Goal: Transaction & Acquisition: Purchase product/service

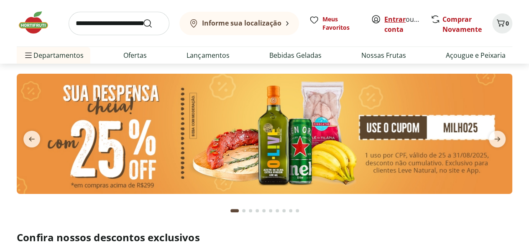
click at [401, 19] on link "Entrar" at bounding box center [395, 19] width 21 height 9
click at [126, 20] on input "search" at bounding box center [119, 23] width 101 height 23
type input "******"
click at [143, 18] on button "Submit Search" at bounding box center [153, 23] width 20 height 10
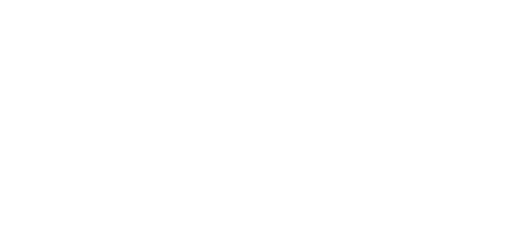
select select "**********"
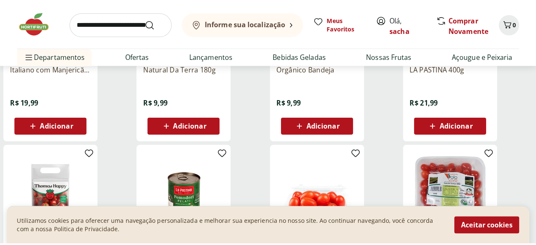
scroll to position [367, 0]
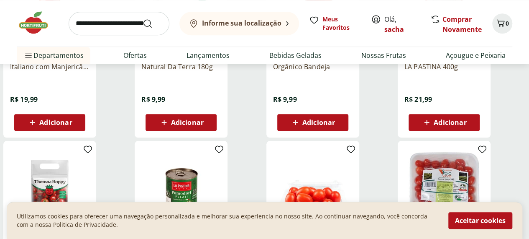
click at [342, 122] on div "Adicionar" at bounding box center [313, 122] width 58 height 15
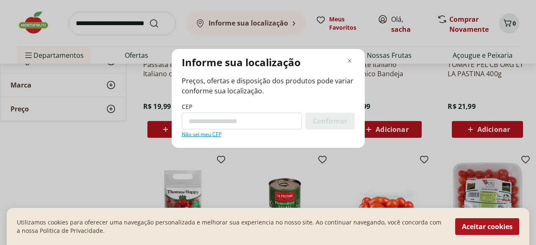
click at [293, 112] on div "CEP Confirmar Não sei meu CEP" at bounding box center [268, 120] width 173 height 35
click at [294, 115] on input "CEP" at bounding box center [242, 121] width 120 height 17
type input "*********"
drag, startPoint x: 302, startPoint y: 123, endPoint x: 316, endPoint y: 118, distance: 15.5
click at [306, 121] on form "********* Confirmar" at bounding box center [268, 121] width 173 height 17
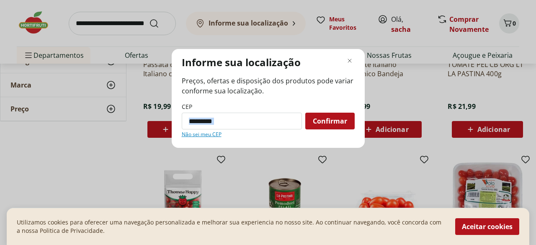
click at [316, 118] on span "Confirmar" at bounding box center [330, 121] width 34 height 7
click at [343, 118] on span "Confirmar" at bounding box center [330, 121] width 34 height 7
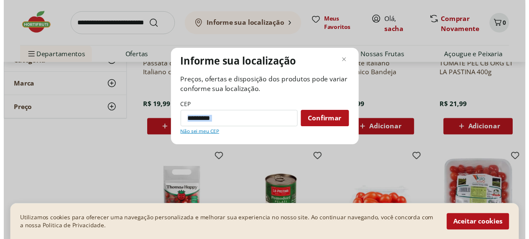
scroll to position [22, 0]
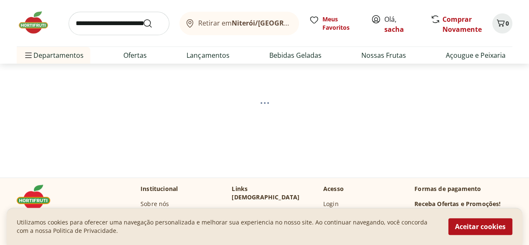
select select "**********"
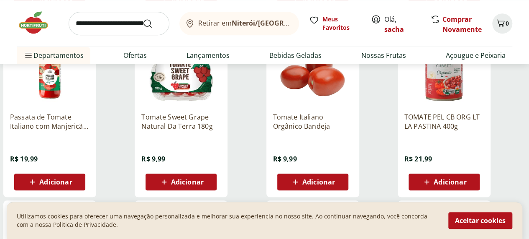
scroll to position [308, 0]
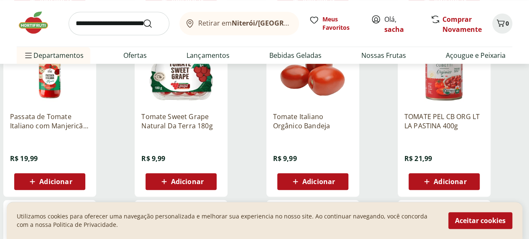
click at [335, 183] on span "Adicionar" at bounding box center [319, 181] width 33 height 7
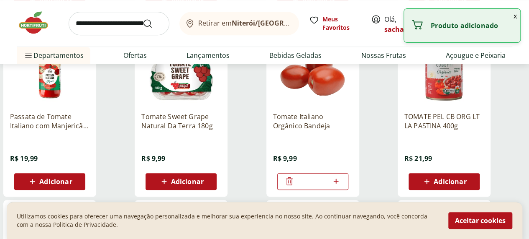
click at [342, 186] on icon at bounding box center [336, 181] width 10 height 10
click at [295, 185] on icon at bounding box center [290, 181] width 10 height 10
type input "*"
click at [126, 27] on input "search" at bounding box center [119, 23] width 101 height 23
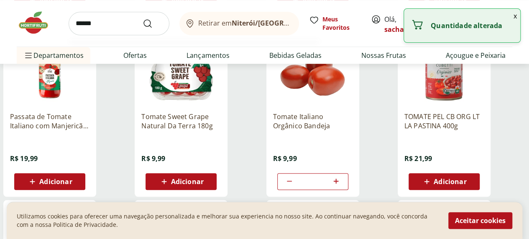
type input "******"
click at [143, 18] on button "Submit Search" at bounding box center [153, 23] width 20 height 10
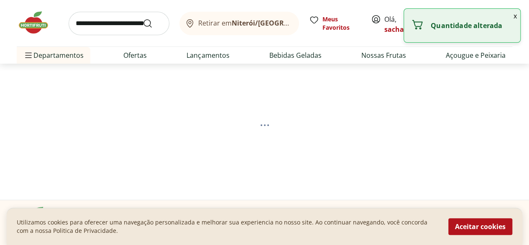
select select "**********"
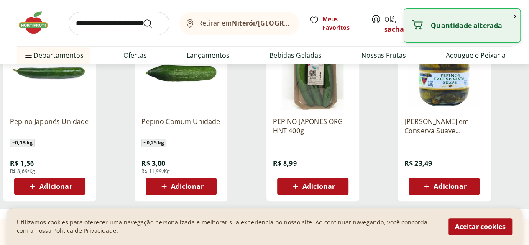
click at [72, 188] on span "Adicionar" at bounding box center [55, 186] width 33 height 7
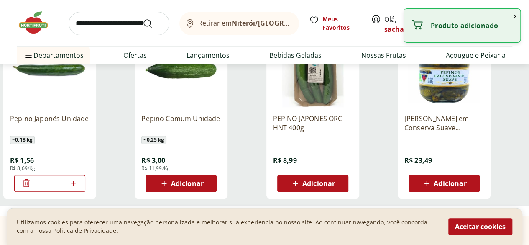
scroll to position [125, 0]
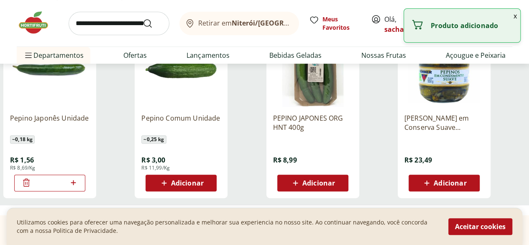
click at [76, 185] on icon at bounding box center [73, 182] width 5 height 5
type input "*"
click at [113, 33] on input "search" at bounding box center [119, 23] width 101 height 23
type input "******"
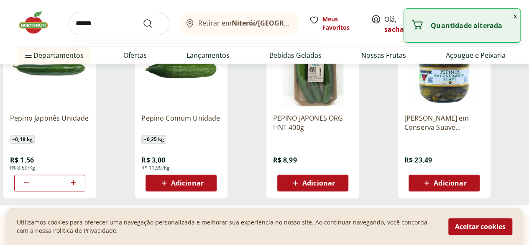
click at [143, 18] on button "Submit Search" at bounding box center [153, 23] width 20 height 10
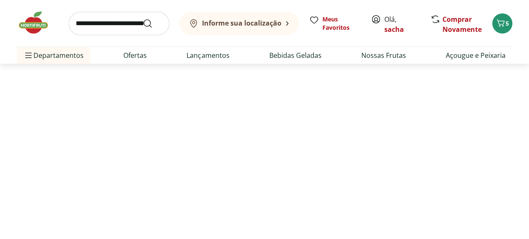
select select "**********"
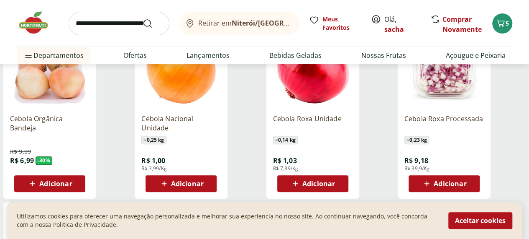
scroll to position [125, 0]
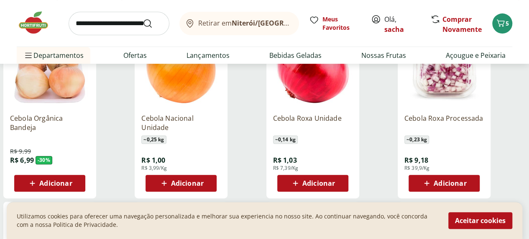
click at [79, 185] on div "Adicionar" at bounding box center [50, 182] width 58 height 15
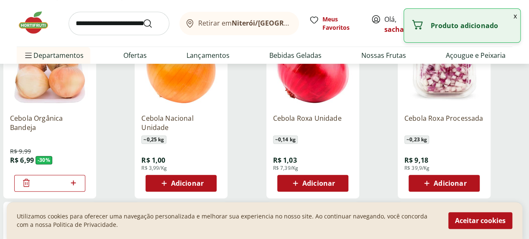
click at [335, 183] on span "Adicionar" at bounding box center [319, 183] width 33 height 7
click at [342, 184] on icon at bounding box center [336, 182] width 10 height 10
type input "*"
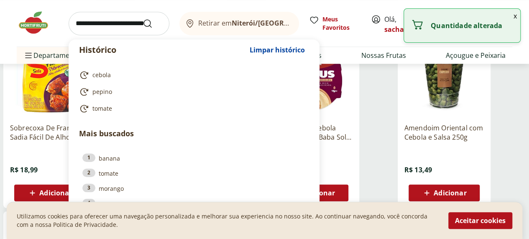
click at [121, 25] on input "search" at bounding box center [119, 23] width 101 height 23
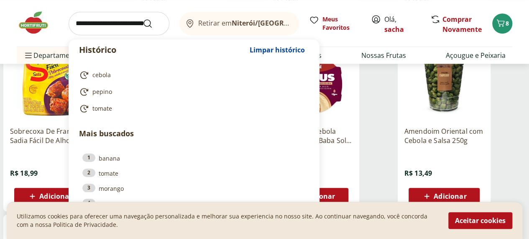
scroll to position [293, 0]
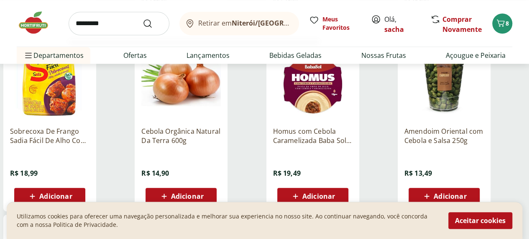
type input "*********"
click at [143, 18] on button "Submit Search" at bounding box center [153, 23] width 20 height 10
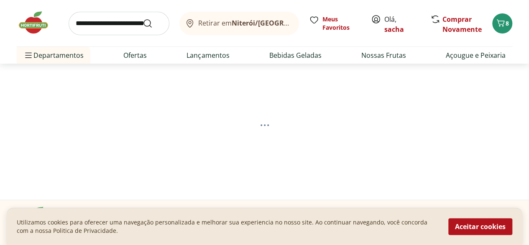
select select "**********"
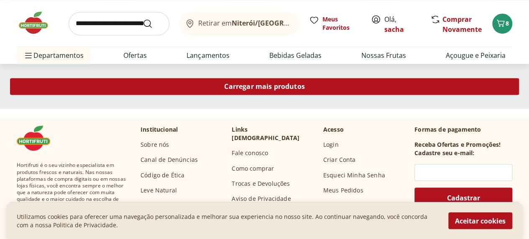
scroll to position [627, 0]
click at [305, 90] on span "Carregar mais produtos" at bounding box center [264, 86] width 81 height 7
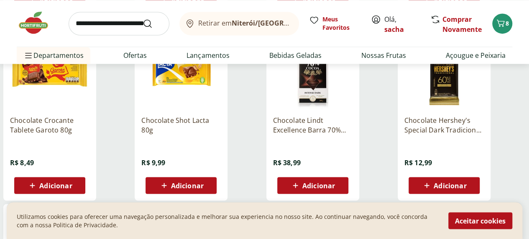
click at [473, 185] on div "Adicionar" at bounding box center [445, 184] width 58 height 15
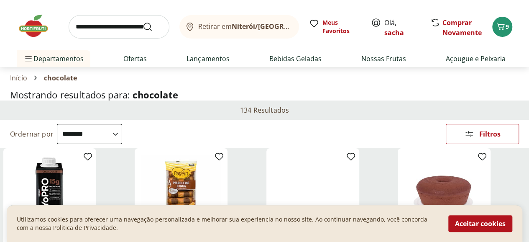
scroll to position [0, 0]
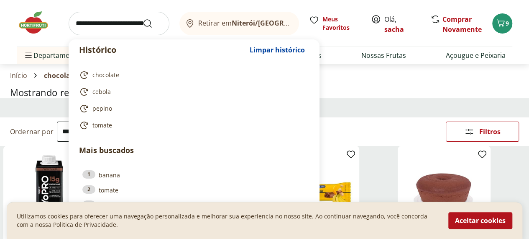
click at [113, 26] on input "search" at bounding box center [119, 23] width 101 height 23
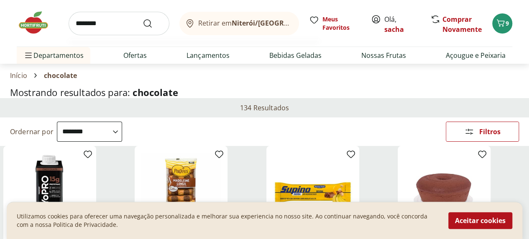
type input "*********"
click button "Submit Search" at bounding box center [153, 23] width 20 height 10
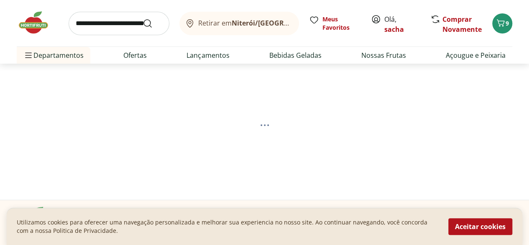
select select "**********"
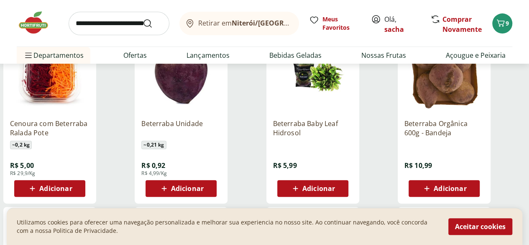
click at [210, 194] on div "Adicionar" at bounding box center [181, 188] width 58 height 15
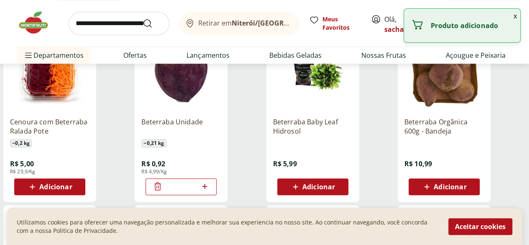
click at [210, 187] on icon at bounding box center [205, 186] width 10 height 10
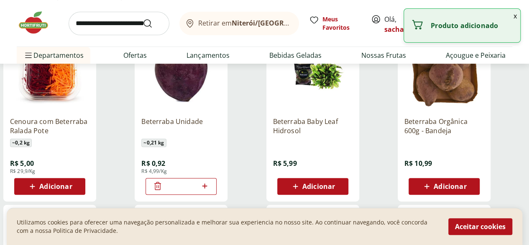
click at [210, 187] on icon at bounding box center [205, 186] width 10 height 10
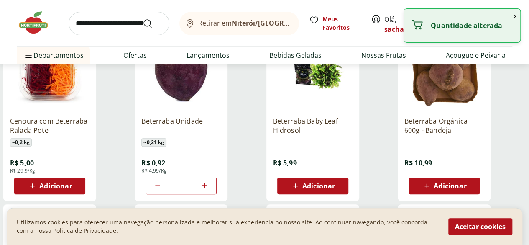
click at [210, 187] on icon at bounding box center [205, 185] width 10 height 10
type input "*"
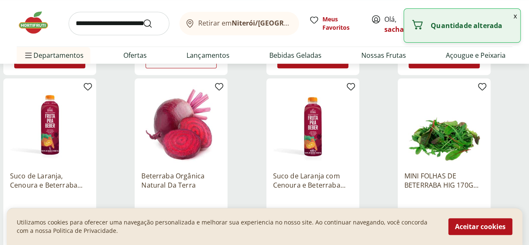
click at [88, 32] on input "search" at bounding box center [119, 23] width 101 height 23
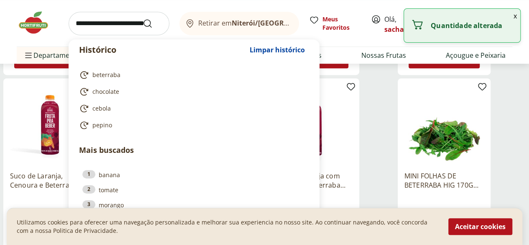
scroll to position [249, 0]
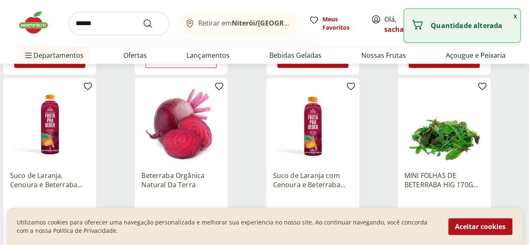
type input "*******"
click button "Submit Search" at bounding box center [153, 23] width 20 height 10
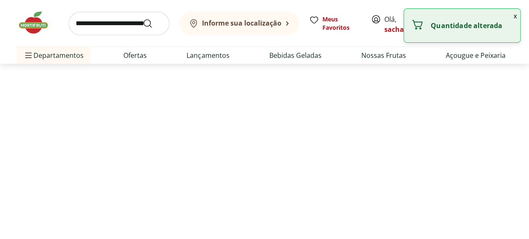
select select "**********"
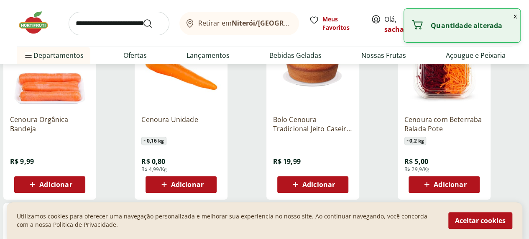
scroll to position [125, 0]
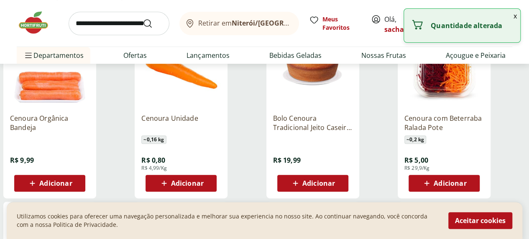
click at [72, 185] on span "Adicionar" at bounding box center [55, 183] width 33 height 7
click at [97, 21] on input "search" at bounding box center [119, 23] width 101 height 23
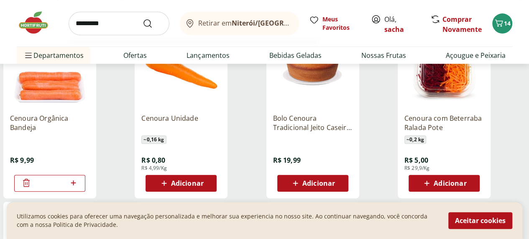
type input "*********"
click at [143, 18] on button "Submit Search" at bounding box center [153, 23] width 20 height 10
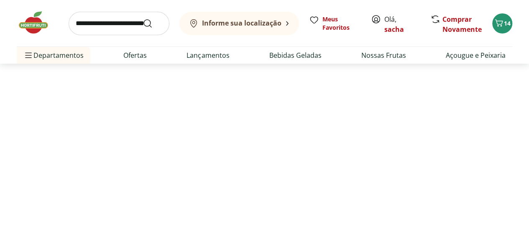
select select "**********"
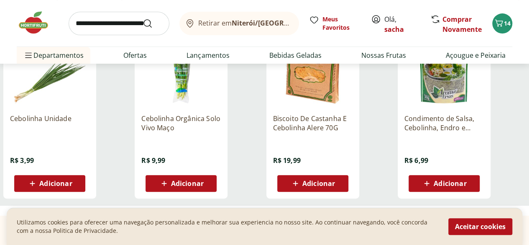
scroll to position [126, 0]
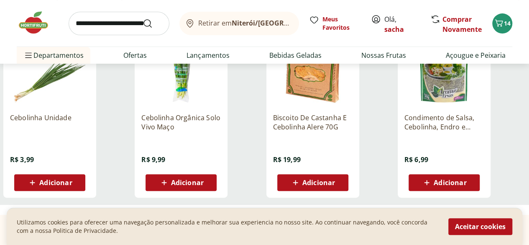
click at [72, 186] on span "Adicionar" at bounding box center [55, 182] width 33 height 7
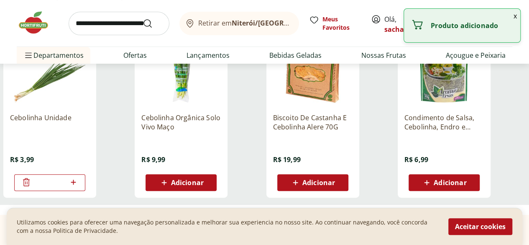
click at [102, 18] on input "search" at bounding box center [119, 23] width 101 height 23
type input "*******"
click button "Submit Search" at bounding box center [153, 23] width 20 height 10
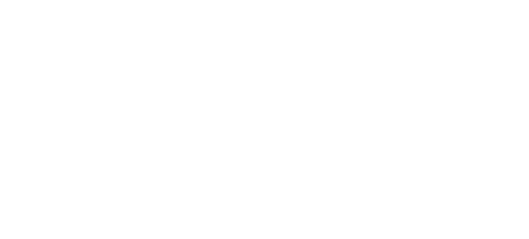
select select "**********"
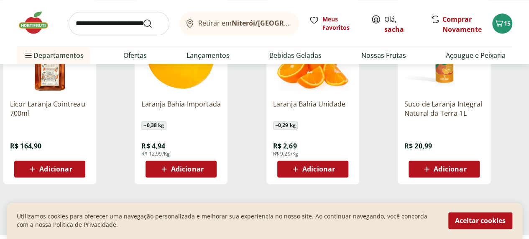
click at [335, 172] on span "Adicionar" at bounding box center [319, 168] width 33 height 7
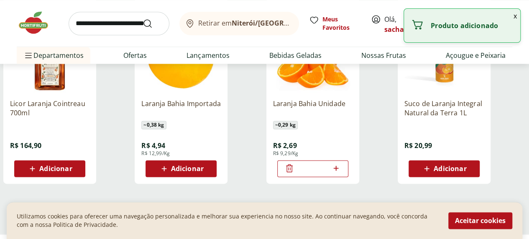
scroll to position [502, 0]
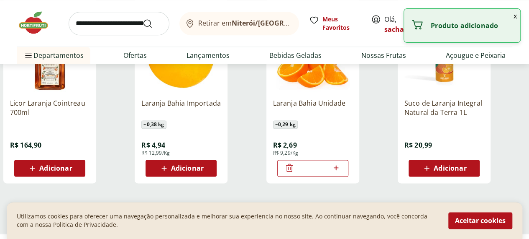
click at [339, 170] on icon at bounding box center [336, 167] width 5 height 5
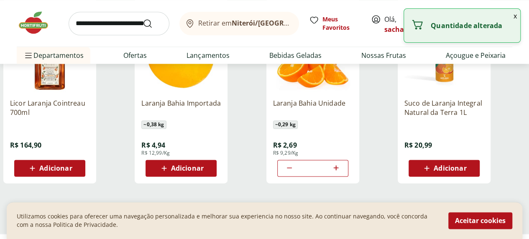
type input "*"
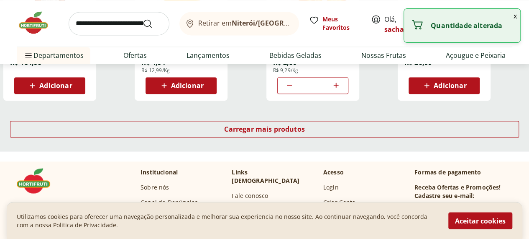
click at [342, 122] on div "Carregar mais produtos" at bounding box center [264, 130] width 529 height 40
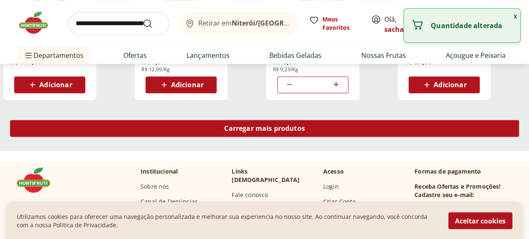
click at [305, 126] on span "Carregar mais produtos" at bounding box center [264, 128] width 81 height 7
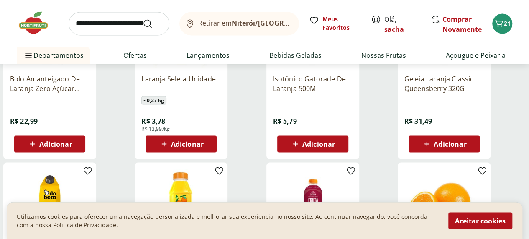
click at [210, 140] on div "Adicionar" at bounding box center [181, 143] width 58 height 15
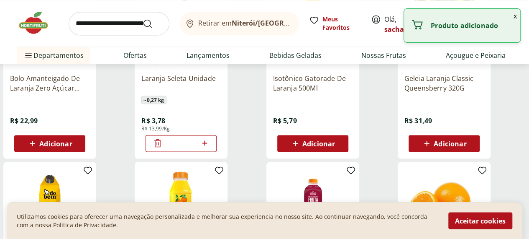
scroll to position [711, 0]
click at [210, 143] on icon at bounding box center [205, 143] width 10 height 10
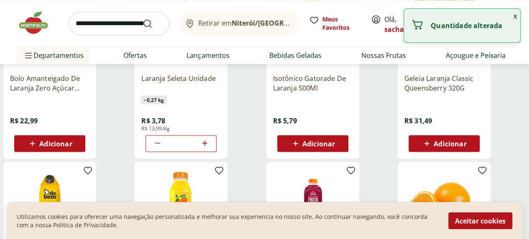
click at [210, 143] on icon at bounding box center [205, 143] width 10 height 10
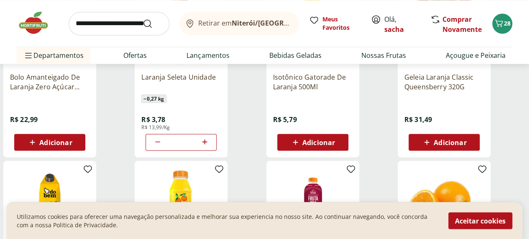
click at [210, 141] on icon at bounding box center [205, 141] width 10 height 10
type input "*"
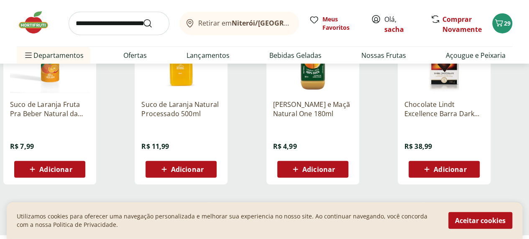
scroll to position [1046, 0]
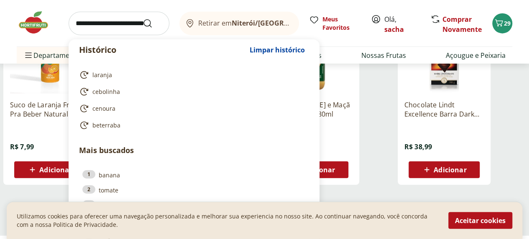
click at [128, 16] on input "search" at bounding box center [119, 23] width 101 height 23
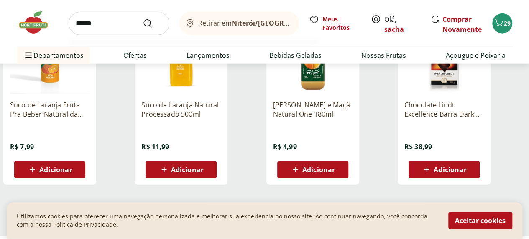
type input "******"
click at [143, 18] on button "Submit Search" at bounding box center [153, 23] width 20 height 10
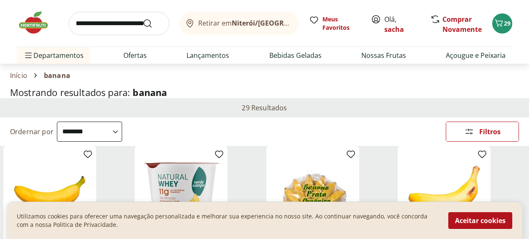
select select "**********"
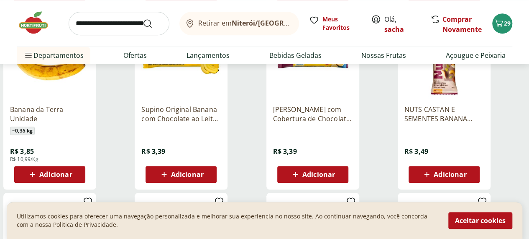
click at [72, 177] on span "Adicionar" at bounding box center [55, 174] width 33 height 7
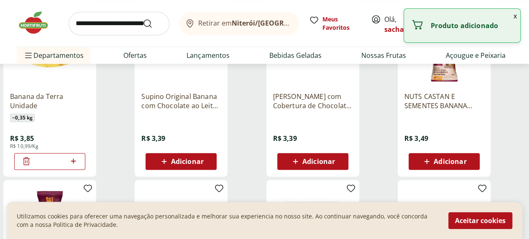
click at [76, 163] on icon at bounding box center [73, 160] width 5 height 5
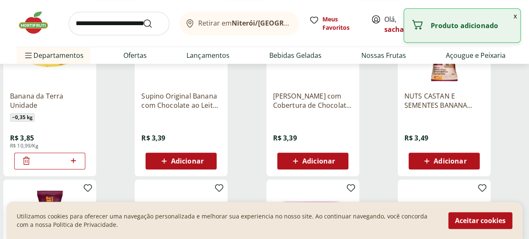
click at [76, 163] on icon at bounding box center [73, 160] width 5 height 5
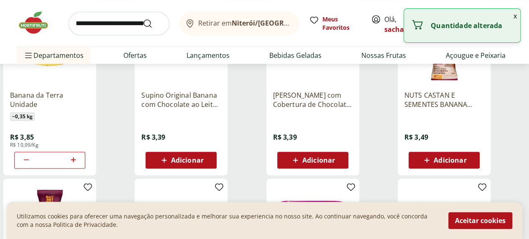
click at [76, 162] on icon at bounding box center [73, 159] width 5 height 5
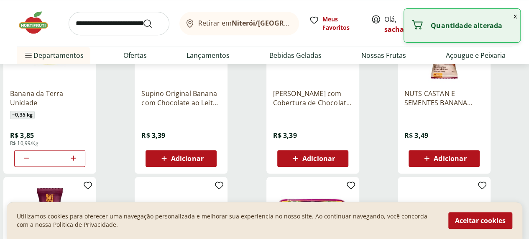
click at [79, 161] on icon at bounding box center [73, 158] width 10 height 10
type input "*"
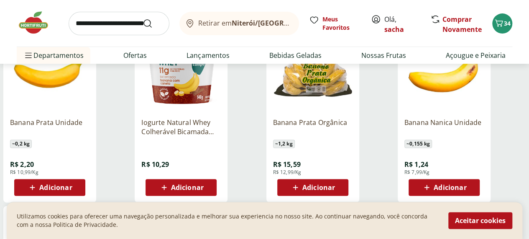
scroll to position [121, 0]
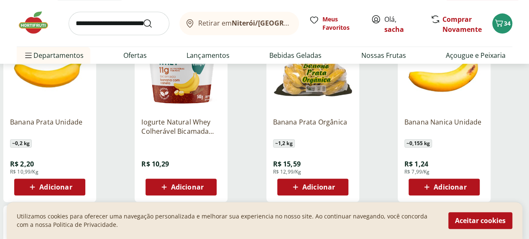
drag, startPoint x: 209, startPoint y: 181, endPoint x: 210, endPoint y: 177, distance: 4.6
click at [85, 181] on button "Adicionar" at bounding box center [49, 186] width 71 height 17
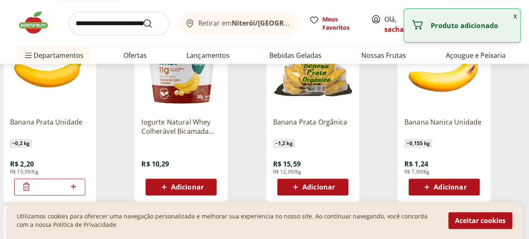
click at [79, 188] on icon at bounding box center [73, 186] width 10 height 10
type input "*"
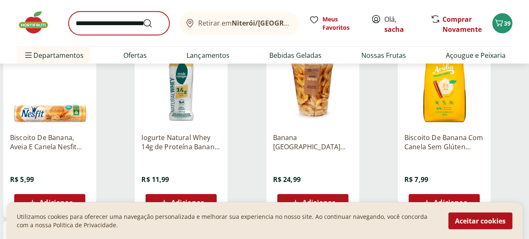
scroll to position [833, 0]
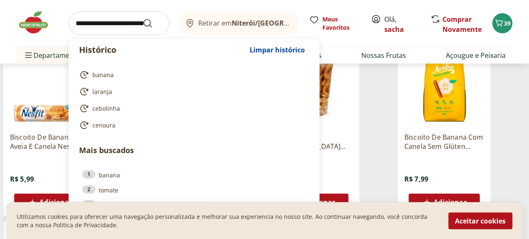
click at [118, 17] on input "search" at bounding box center [119, 23] width 101 height 23
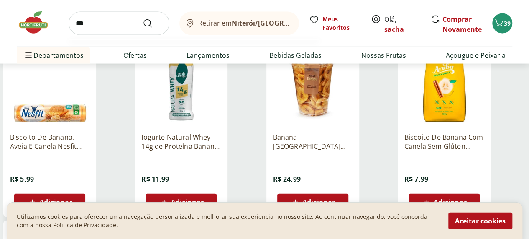
type input "****"
click button "Submit Search" at bounding box center [153, 23] width 20 height 10
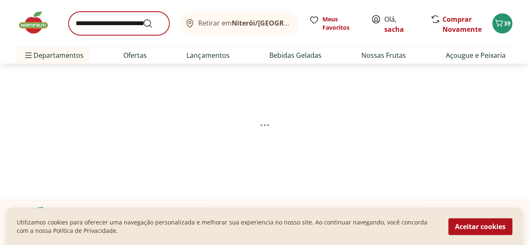
select select "**********"
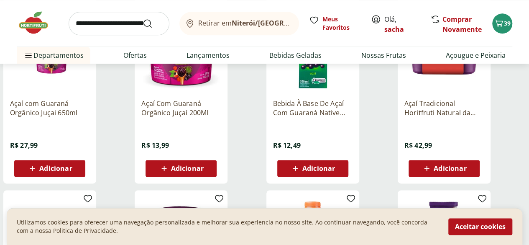
scroll to position [501, 0]
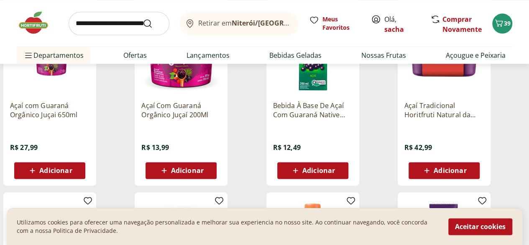
click at [467, 174] on span "Adicionar" at bounding box center [450, 170] width 33 height 7
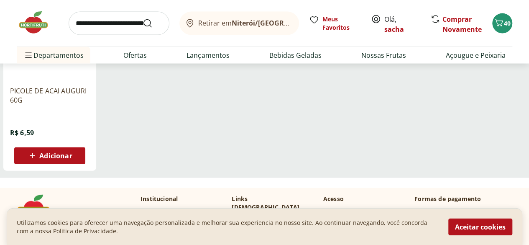
scroll to position [880, 0]
click at [108, 31] on input "search" at bounding box center [119, 23] width 101 height 23
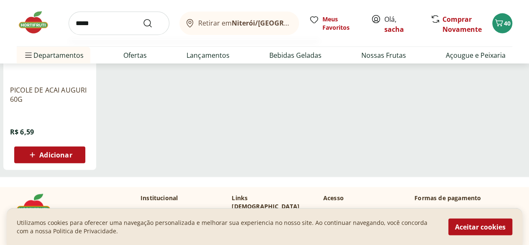
type input "******"
click at [143, 18] on button "Submit Search" at bounding box center [153, 23] width 20 height 10
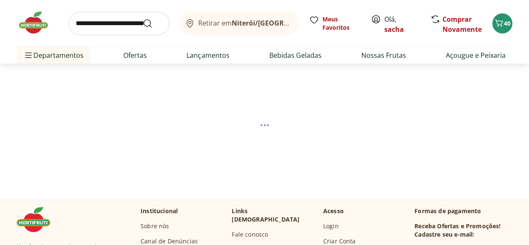
drag, startPoint x: 0, startPoint y: 0, endPoint x: 108, endPoint y: 31, distance: 112.3
click at [108, 31] on input "search" at bounding box center [119, 23] width 101 height 23
type input "*****"
click at [143, 18] on button "Submit Search" at bounding box center [153, 23] width 20 height 10
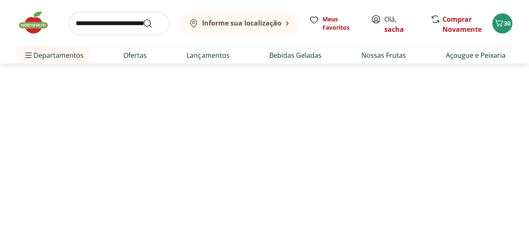
select select "**********"
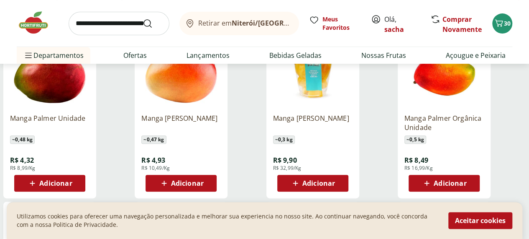
scroll to position [126, 0]
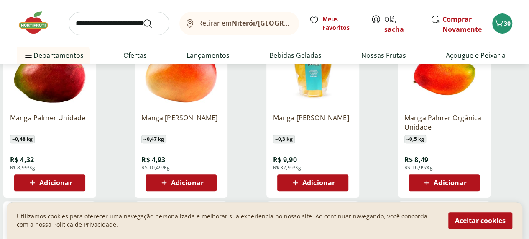
click at [204, 182] on span "Adicionar" at bounding box center [187, 182] width 33 height 7
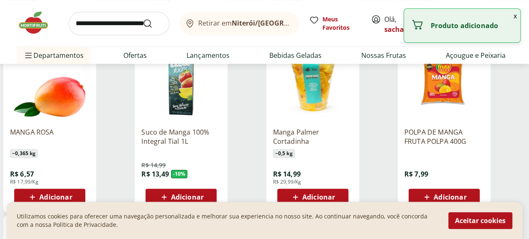
scroll to position [293, 0]
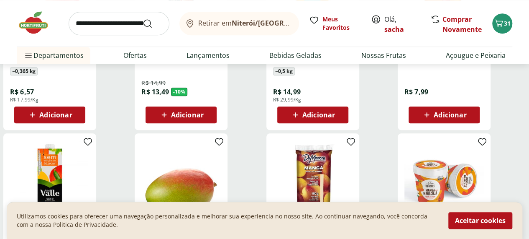
click at [72, 118] on span "Adicionar" at bounding box center [55, 114] width 33 height 7
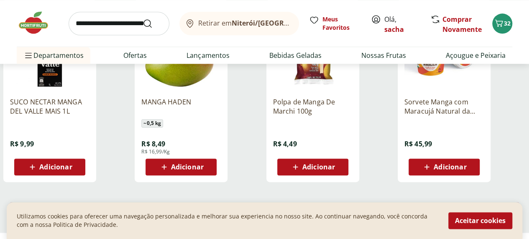
scroll to position [501, 0]
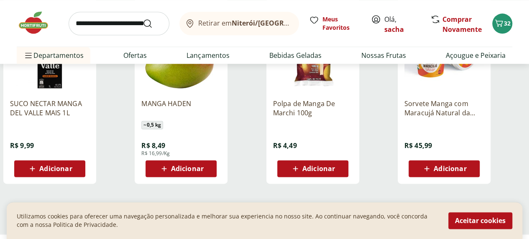
click at [204, 172] on span "Adicionar" at bounding box center [187, 168] width 33 height 7
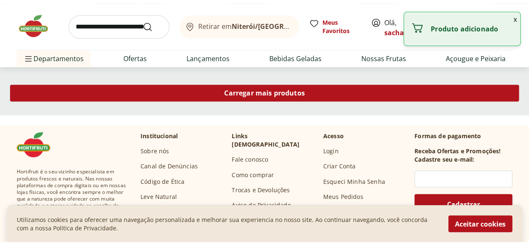
scroll to position [626, 0]
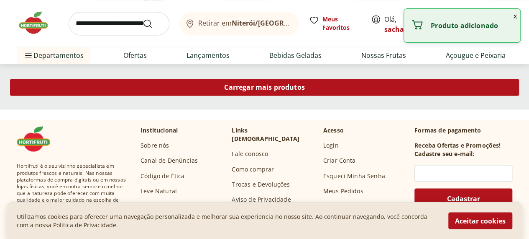
click at [357, 84] on div "Carregar mais produtos" at bounding box center [264, 87] width 509 height 17
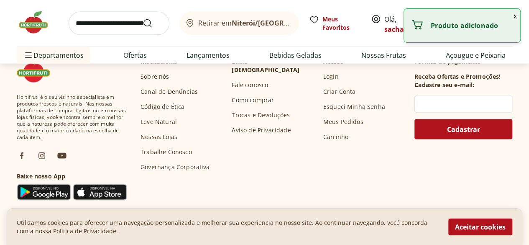
scroll to position [835, 0]
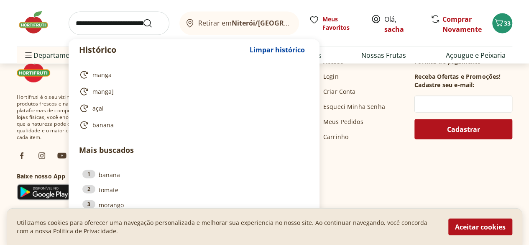
click at [120, 16] on input "search" at bounding box center [119, 23] width 101 height 23
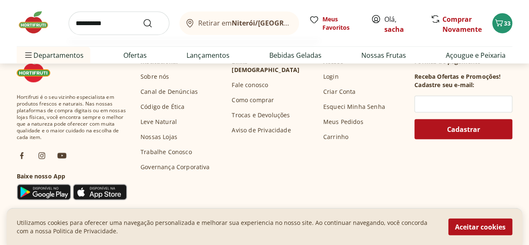
type input "**********"
click at [143, 18] on button "Submit Search" at bounding box center [153, 23] width 20 height 10
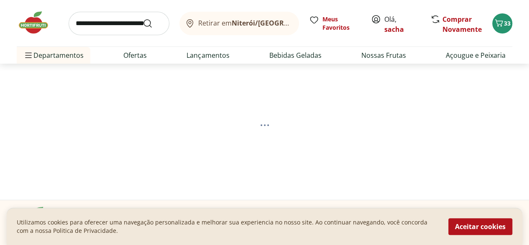
select select "**********"
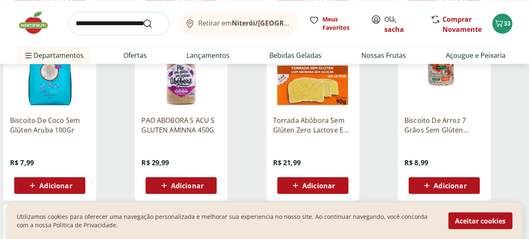
scroll to position [669, 0]
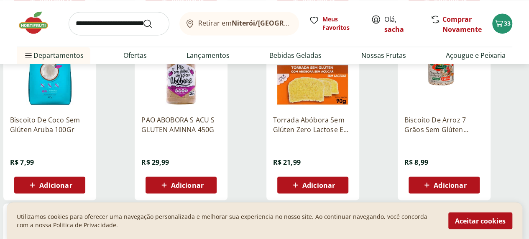
click at [72, 185] on span "Adicionar" at bounding box center [55, 184] width 33 height 7
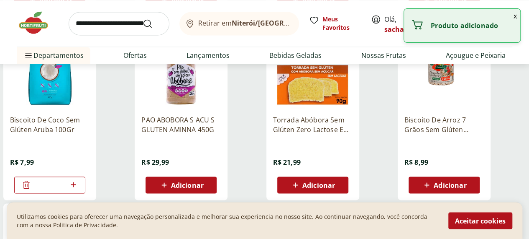
click at [79, 185] on icon at bounding box center [73, 184] width 10 height 10
type input "*"
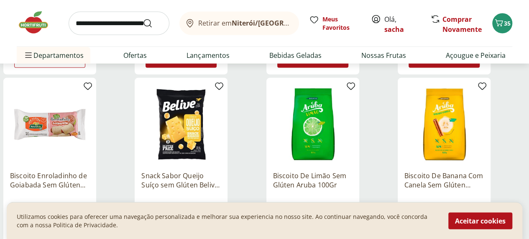
scroll to position [794, 0]
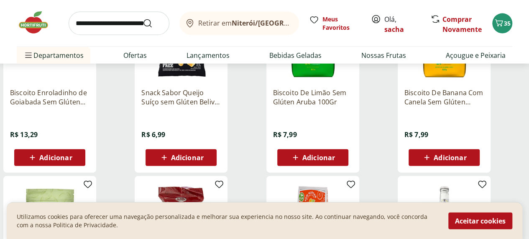
click at [210, 165] on div "Adicionar" at bounding box center [181, 157] width 58 height 15
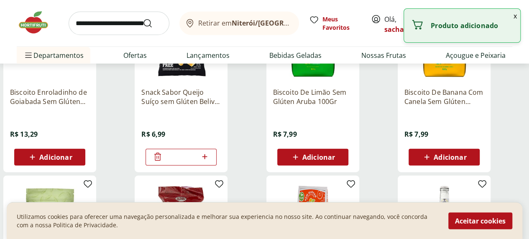
scroll to position [878, 0]
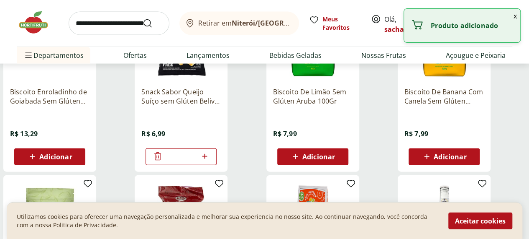
drag, startPoint x: 296, startPoint y: 169, endPoint x: 298, endPoint y: 163, distance: 6.2
click at [200, 161] on input "*" at bounding box center [181, 156] width 37 height 9
click at [210, 161] on icon at bounding box center [205, 156] width 10 height 10
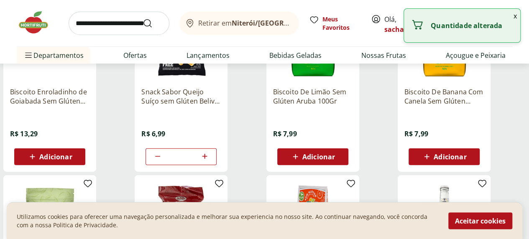
type input "*"
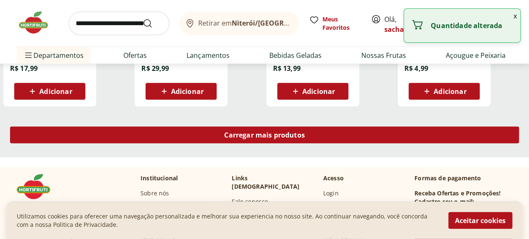
scroll to position [1123, 0]
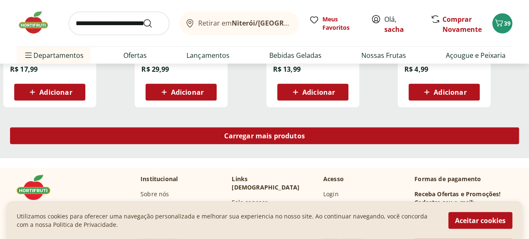
click at [305, 139] on span "Carregar mais produtos" at bounding box center [264, 135] width 81 height 7
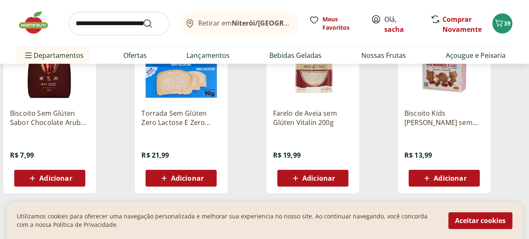
scroll to position [1584, 0]
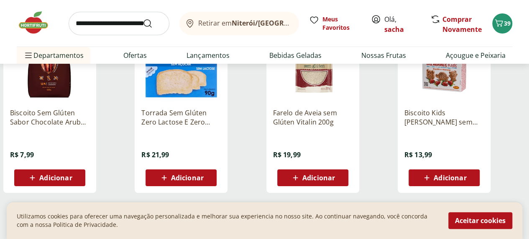
click at [91, 17] on input "search" at bounding box center [119, 23] width 101 height 23
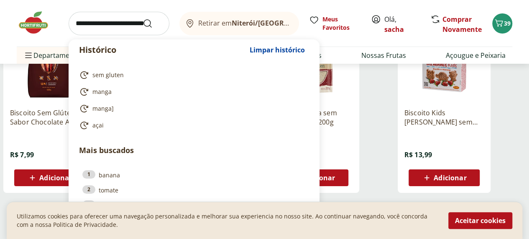
type input "*"
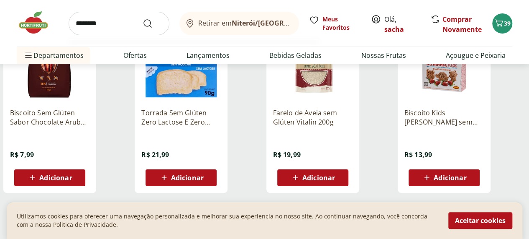
type input "********"
click at [143, 18] on button "Submit Search" at bounding box center [153, 23] width 20 height 10
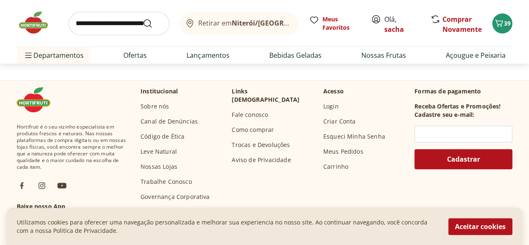
select select "**********"
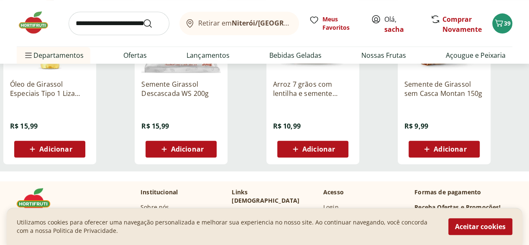
drag, startPoint x: 294, startPoint y: 155, endPoint x: 279, endPoint y: 127, distance: 32.2
click at [204, 152] on span "Adicionar" at bounding box center [187, 149] width 33 height 7
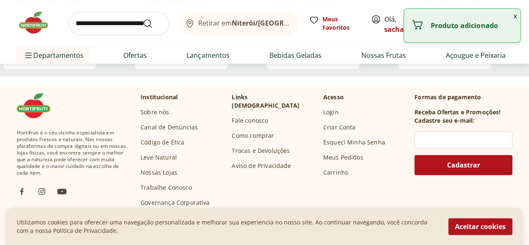
click at [516, 17] on button "x" at bounding box center [516, 16] width 10 height 14
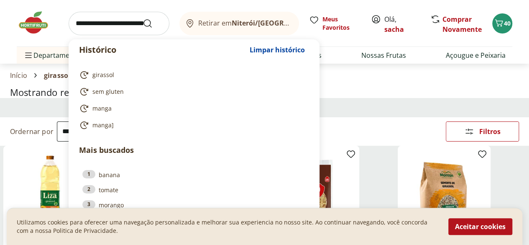
click at [85, 23] on input "search" at bounding box center [119, 23] width 101 height 23
click at [511, 24] on div "Histórico Limpar histórico girassol sem gluten manga manga] Mais buscados 1 ban…" at bounding box center [264, 32] width 529 height 64
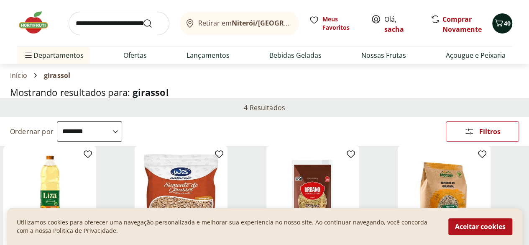
click at [501, 21] on icon "Carrinho" at bounding box center [500, 22] width 8 height 7
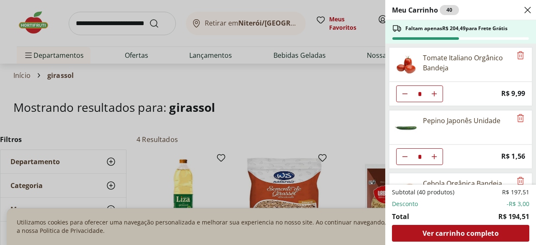
click at [69, 20] on div "Meu Carrinho 40 Faltam apenas R$ 204,49 para Frete Grátis Tomate Italiano Orgân…" at bounding box center [268, 122] width 536 height 245
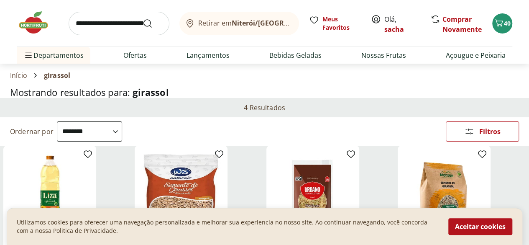
click at [95, 21] on input "search" at bounding box center [119, 23] width 101 height 23
type input "********"
click at [143, 18] on button "Submit Search" at bounding box center [153, 23] width 20 height 10
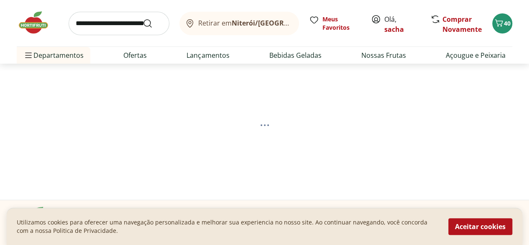
select select "**********"
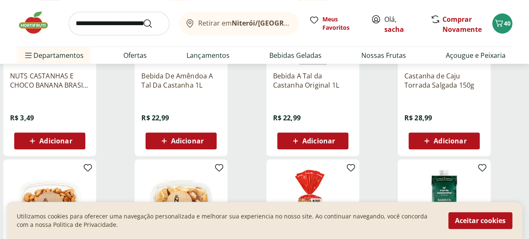
scroll to position [167, 0]
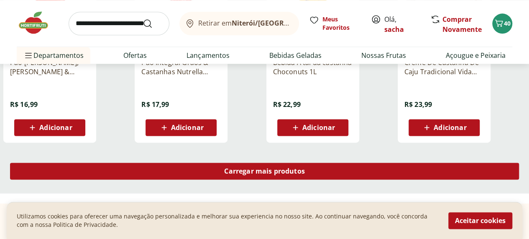
click at [305, 174] on span "Carregar mais produtos" at bounding box center [264, 170] width 81 height 7
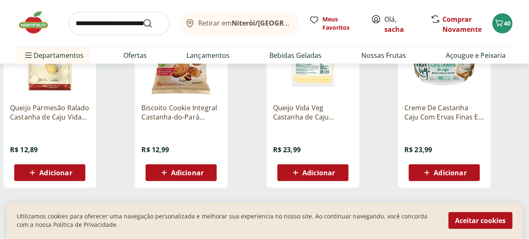
scroll to position [1043, 0]
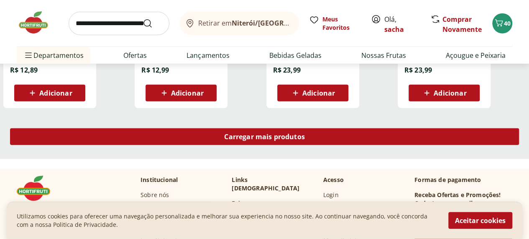
click at [305, 140] on span "Carregar mais produtos" at bounding box center [264, 136] width 81 height 7
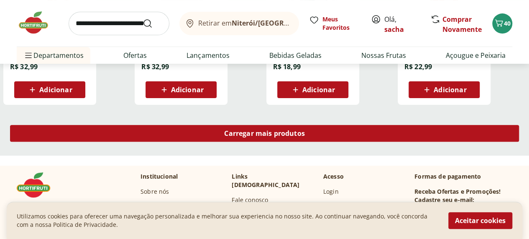
click at [346, 124] on div "Carregar mais produtos" at bounding box center [264, 135] width 529 height 40
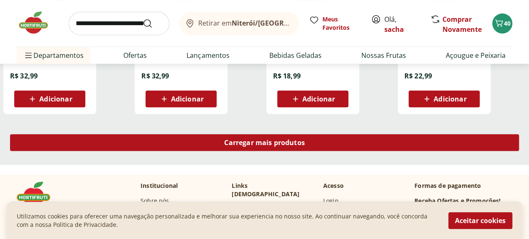
click at [305, 141] on span "Carregar mais produtos" at bounding box center [264, 142] width 81 height 7
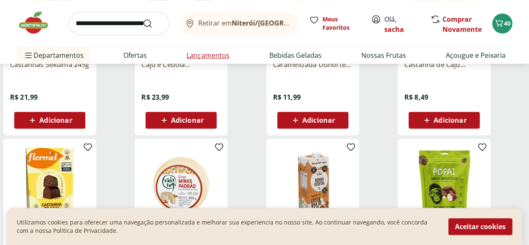
scroll to position [1825, 0]
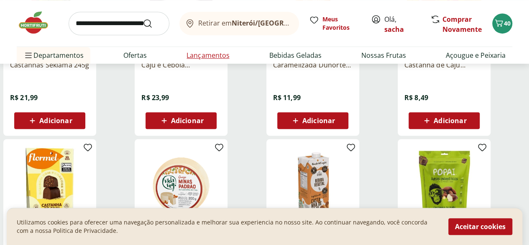
click at [193, 57] on link "Lançamentos" at bounding box center [208, 55] width 43 height 10
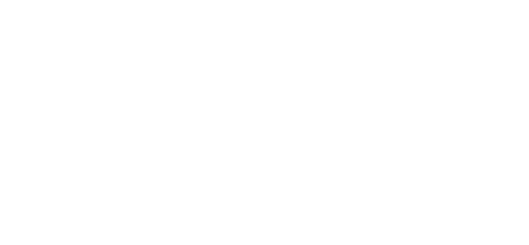
select select "**********"
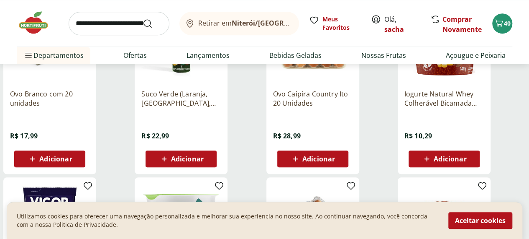
click at [335, 155] on span "Adicionar" at bounding box center [319, 158] width 33 height 7
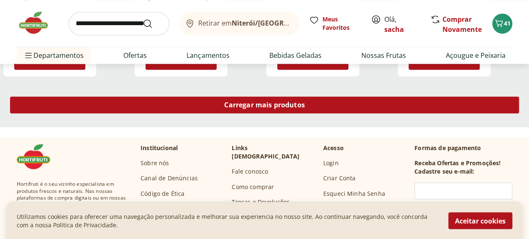
scroll to position [608, 0]
click at [332, 96] on div "Carregar mais produtos" at bounding box center [264, 104] width 509 height 17
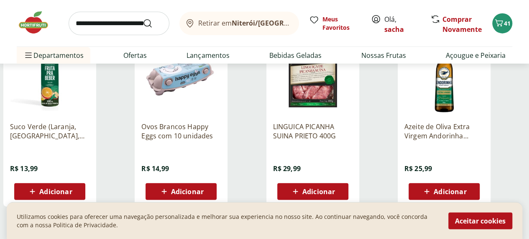
scroll to position [1024, 0]
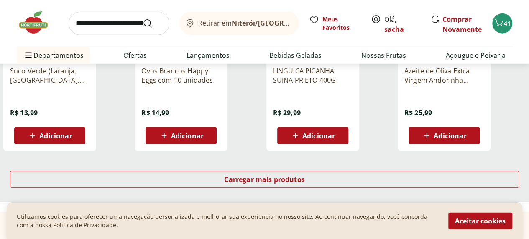
drag, startPoint x: 344, startPoint y: 118, endPoint x: 349, endPoint y: 152, distance: 34.3
click at [345, 125] on div "LINGUICA PICANHA SUINA PRIETO 400G R$ 29,99 Adicionar" at bounding box center [313, 101] width 80 height 85
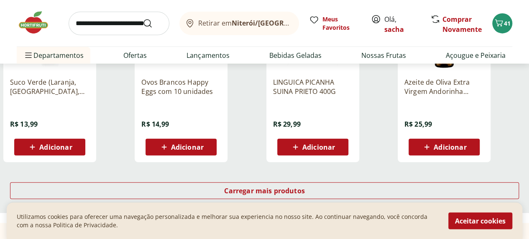
click at [349, 172] on div "Carregar mais produtos" at bounding box center [264, 192] width 529 height 40
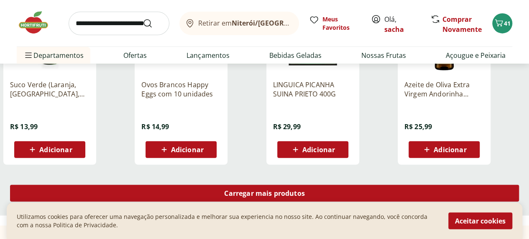
click at [305, 190] on span "Carregar mais produtos" at bounding box center [264, 193] width 81 height 7
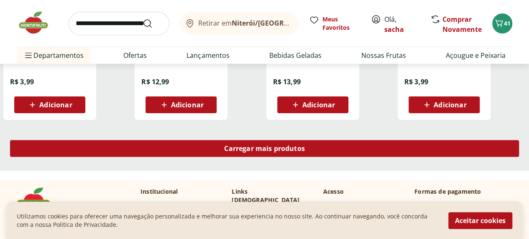
click at [353, 130] on div "Carregar mais produtos" at bounding box center [264, 150] width 529 height 40
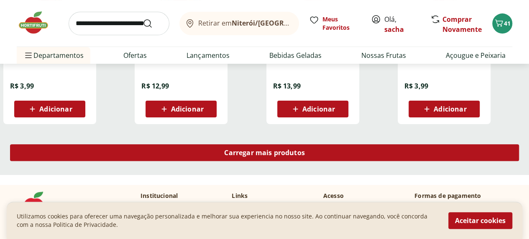
scroll to position [1651, 0]
click at [305, 149] on span "Carregar mais produtos" at bounding box center [264, 152] width 81 height 7
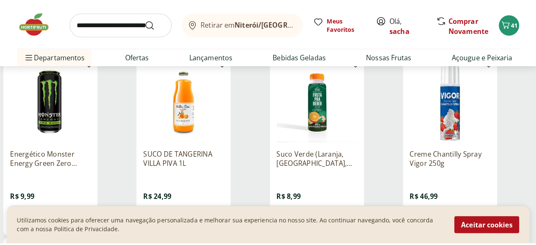
scroll to position [1730, 0]
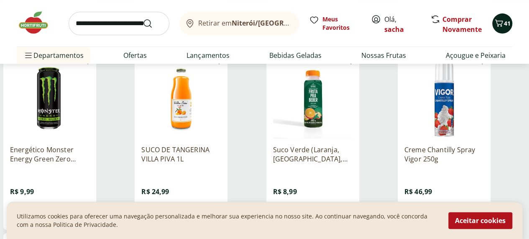
click at [500, 21] on icon "Carrinho" at bounding box center [499, 23] width 10 height 10
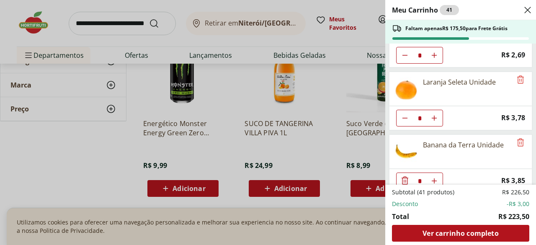
click at [138, 16] on div "Meu Carrinho 41 Faltam apenas R$ 175,50 para Frete Grátis Tomate Italiano Orgân…" at bounding box center [268, 122] width 536 height 245
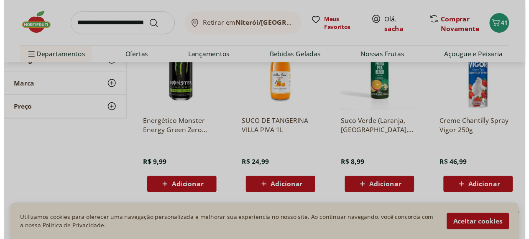
scroll to position [541, 0]
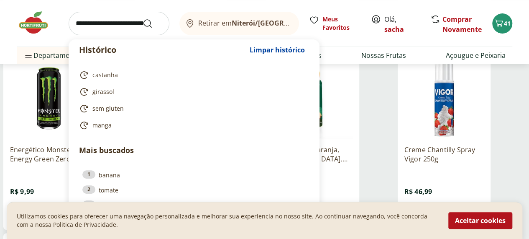
click at [139, 22] on input "search" at bounding box center [119, 23] width 101 height 23
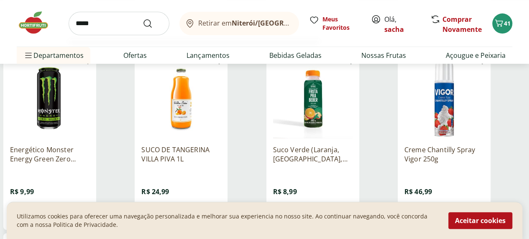
type input "*****"
click at [143, 18] on button "Submit Search" at bounding box center [153, 23] width 20 height 10
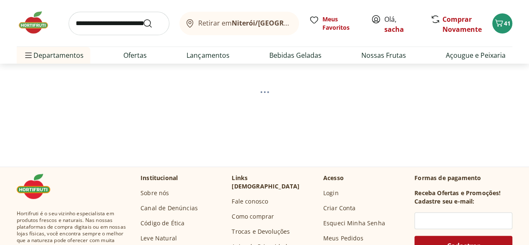
scroll to position [16, 0]
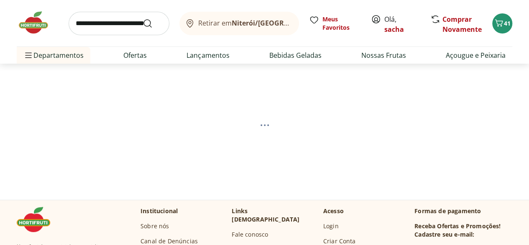
select select "**********"
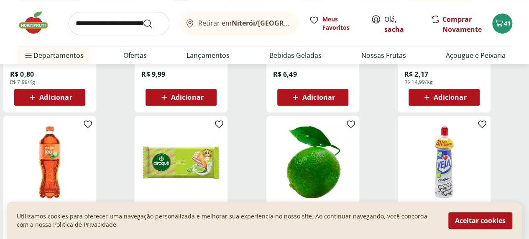
click at [72, 99] on span "Adicionar" at bounding box center [55, 97] width 33 height 7
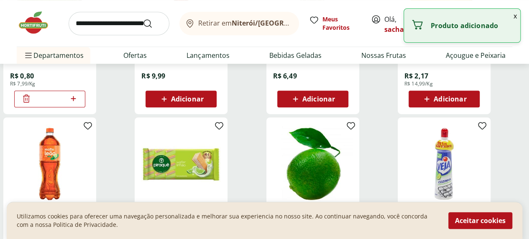
scroll to position [209, 0]
click at [78, 95] on div at bounding box center [73, 99] width 10 height 20
click at [79, 100] on icon at bounding box center [73, 98] width 10 height 10
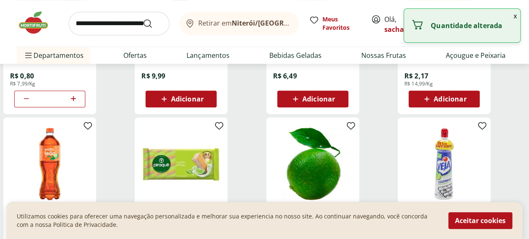
type input "*"
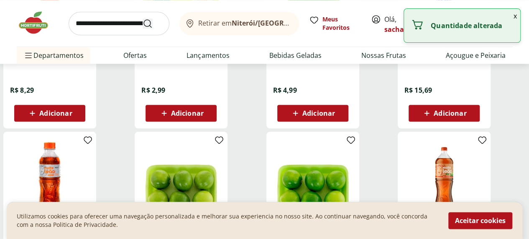
scroll to position [376, 0]
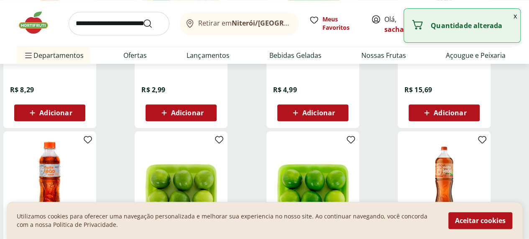
click at [129, 25] on input "search" at bounding box center [119, 23] width 101 height 23
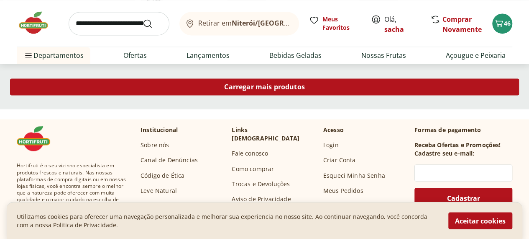
click at [305, 89] on span "Carregar mais produtos" at bounding box center [264, 86] width 81 height 7
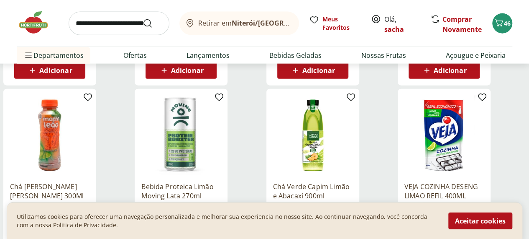
scroll to position [960, 0]
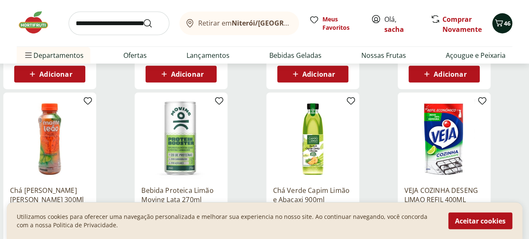
click at [506, 18] on button "46" at bounding box center [503, 23] width 20 height 20
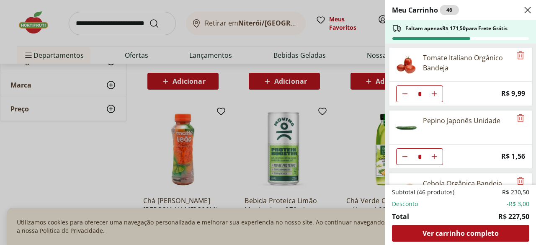
click at [115, 153] on div "Meu Carrinho 46 Faltam apenas R$ 171,50 para Frete Grátis Tomate Italiano Orgân…" at bounding box center [268, 122] width 536 height 245
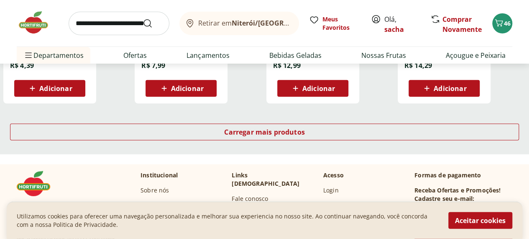
scroll to position [1127, 0]
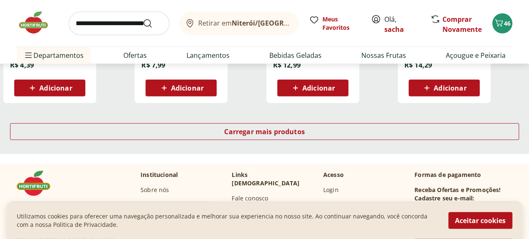
click at [110, 23] on input "search" at bounding box center [119, 23] width 101 height 23
type input "*****"
click at [143, 18] on button "Submit Search" at bounding box center [153, 23] width 20 height 10
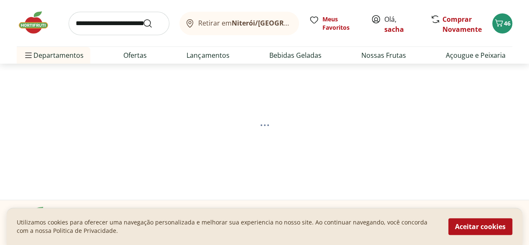
select select "**********"
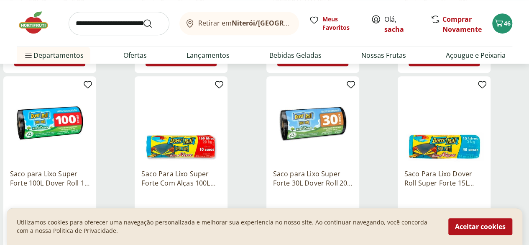
scroll to position [251, 0]
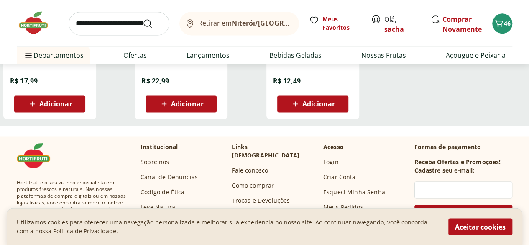
click at [360, 119] on div "DOVER ASSA + LEVE 30cm X 3M R$ 12,49 Adicionar" at bounding box center [313, 29] width 93 height 177
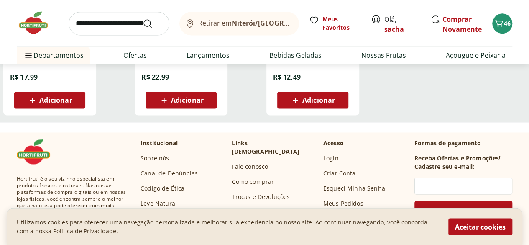
click at [335, 103] on span "Adicionar" at bounding box center [319, 100] width 33 height 7
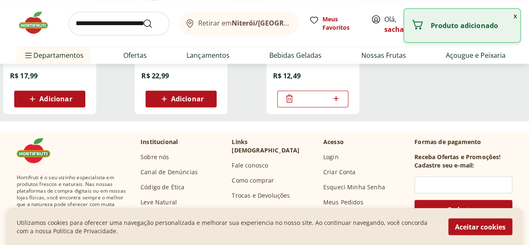
click at [339, 101] on icon at bounding box center [336, 98] width 5 height 5
type input "*"
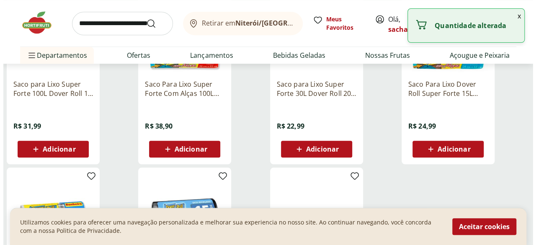
scroll to position [339, 0]
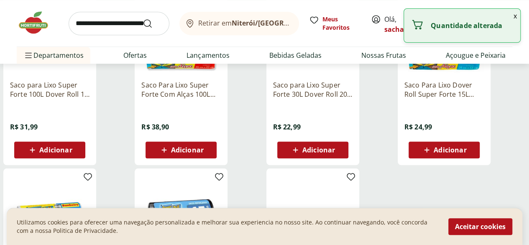
click at [514, 11] on button "x" at bounding box center [516, 16] width 10 height 14
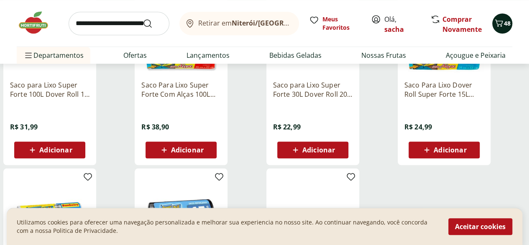
click at [508, 17] on button "48" at bounding box center [503, 23] width 20 height 20
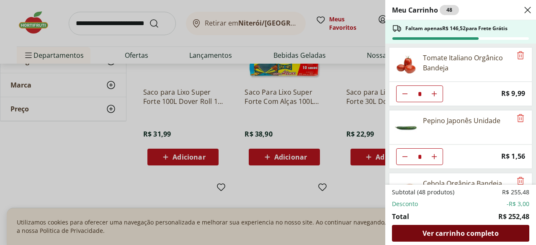
click at [460, 230] on span "Ver carrinho completo" at bounding box center [460, 233] width 76 height 7
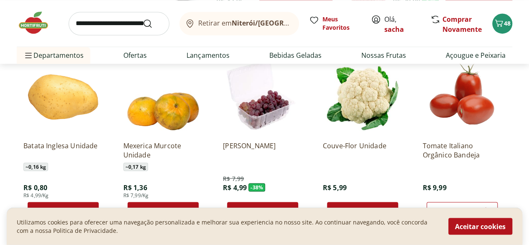
scroll to position [668, 0]
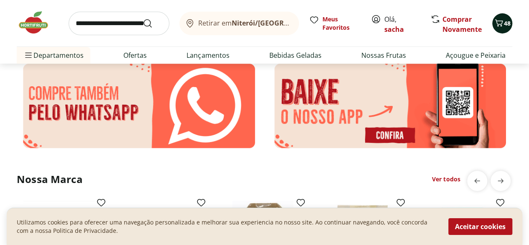
click at [496, 15] on button "48" at bounding box center [503, 23] width 20 height 20
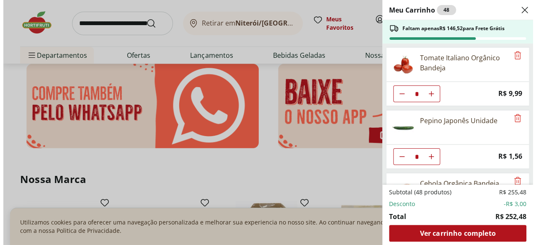
scroll to position [1366, 0]
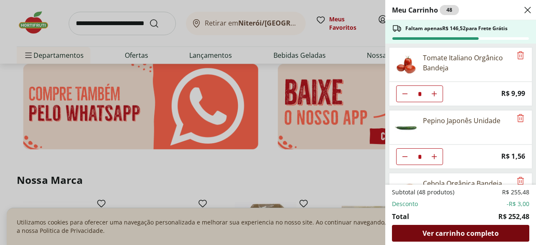
click at [441, 233] on span "Ver carrinho completo" at bounding box center [460, 233] width 76 height 7
